Goal: Information Seeking & Learning: Find specific page/section

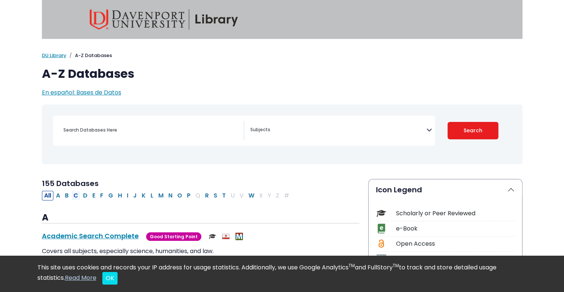
click at [74, 196] on button "C" at bounding box center [75, 196] width 9 height 10
select select "Database Subject Filter"
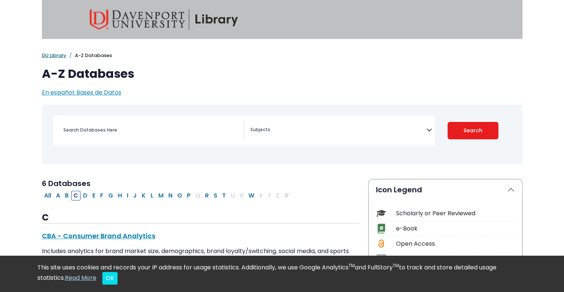
click at [60, 52] on link "DU Library" at bounding box center [54, 55] width 24 height 7
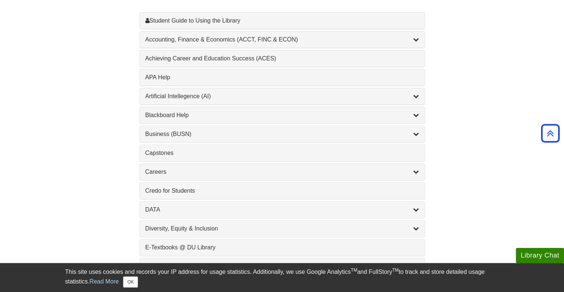
scroll to position [240, 0]
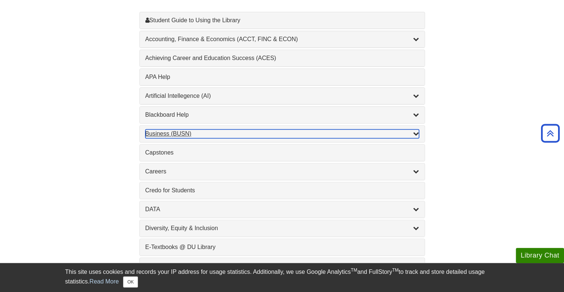
click at [154, 132] on div "Business (BUSN) , 9 guides" at bounding box center [281, 133] width 273 height 9
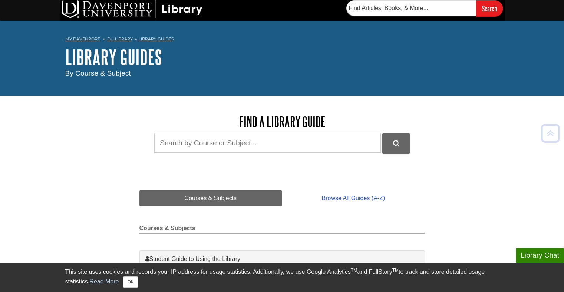
scroll to position [0, 0]
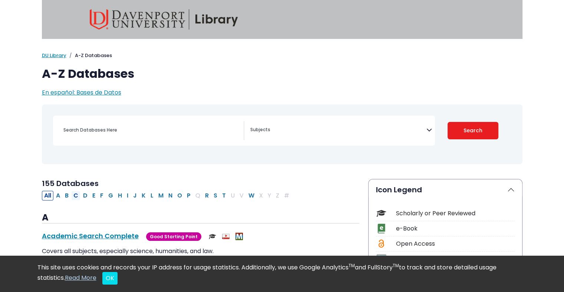
click at [77, 197] on button "C" at bounding box center [75, 196] width 9 height 10
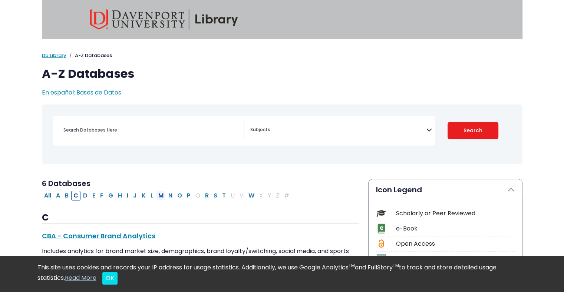
click at [158, 196] on button "M" at bounding box center [161, 196] width 10 height 10
select select "Database Subject Filter"
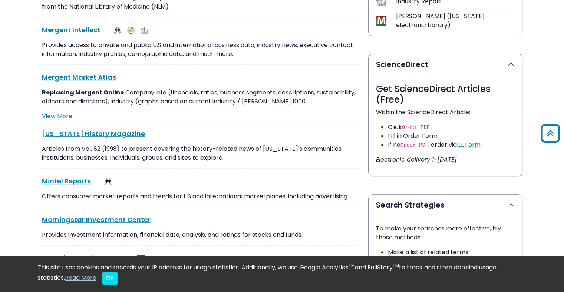
scroll to position [358, 0]
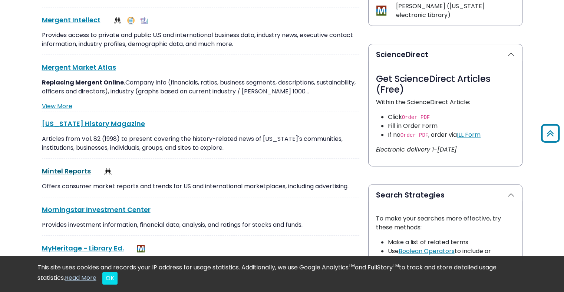
click at [70, 169] on link "Mintel Reports This link opens in a new window" at bounding box center [66, 170] width 49 height 9
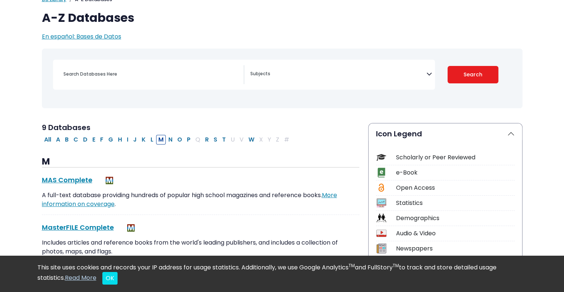
scroll to position [0, 0]
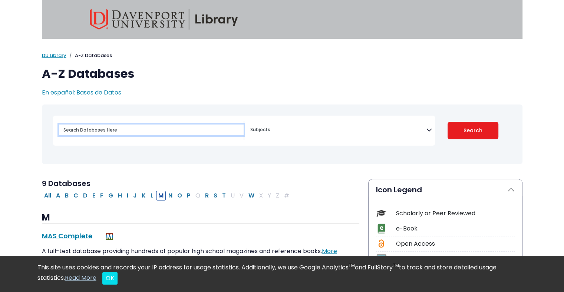
click at [132, 131] on input "Search database by title or keyword" at bounding box center [151, 129] width 185 height 11
type input "[DEMOGRAPHIC_DATA]"
click at [447, 122] on button "Search" at bounding box center [472, 130] width 51 height 17
select select "Database Subject Filter"
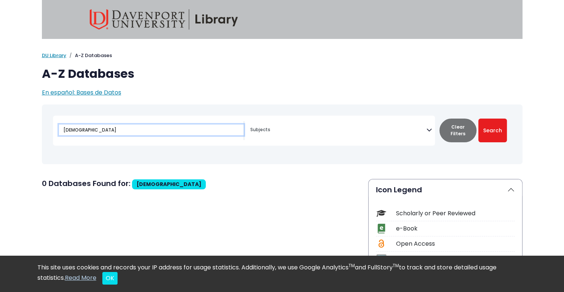
type input "[DEMOGRAPHIC_DATA]"
click at [478, 119] on button "Search" at bounding box center [492, 131] width 29 height 24
select select "Database Subject Filter"
